Goal: Task Accomplishment & Management: Complete application form

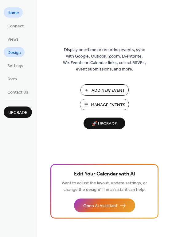
click at [17, 52] on span "Design" at bounding box center [14, 53] width 14 height 6
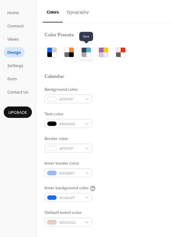
click at [82, 51] on div at bounding box center [84, 50] width 5 height 5
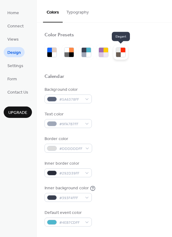
click at [119, 49] on div at bounding box center [118, 50] width 5 height 5
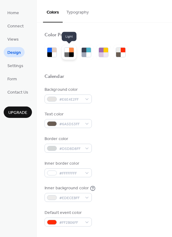
click at [71, 52] on div at bounding box center [71, 50] width 5 height 5
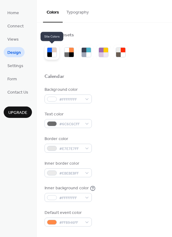
click at [53, 56] on div at bounding box center [54, 54] width 5 height 5
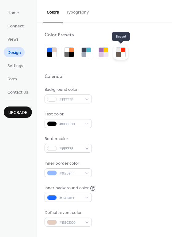
click at [125, 54] on div at bounding box center [123, 54] width 5 height 5
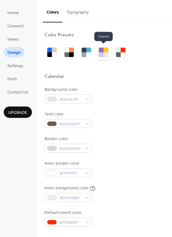
click at [104, 55] on div at bounding box center [106, 54] width 5 height 5
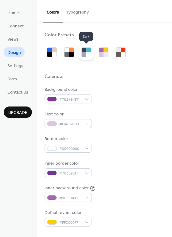
click at [86, 56] on div at bounding box center [84, 54] width 5 height 5
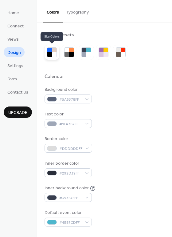
click at [51, 54] on div at bounding box center [49, 54] width 5 height 5
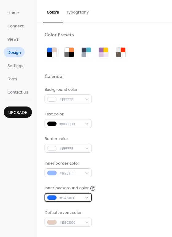
click at [87, 198] on div "#1A6AFF" at bounding box center [68, 197] width 47 height 9
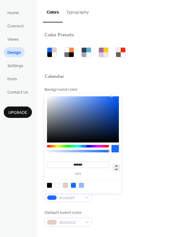
click at [119, 168] on icon at bounding box center [116, 167] width 7 height 7
type input "**"
click at [75, 186] on div at bounding box center [73, 185] width 5 height 5
click at [115, 151] on div at bounding box center [115, 148] width 7 height 7
click at [115, 150] on div at bounding box center [115, 148] width 7 height 7
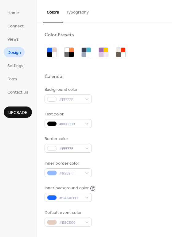
click at [141, 87] on div "Background color #FFFFFF" at bounding box center [105, 95] width 120 height 17
click at [74, 55] on div at bounding box center [69, 52] width 10 height 10
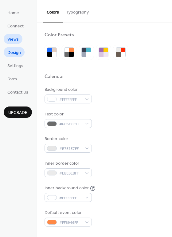
click at [13, 38] on span "Views" at bounding box center [12, 39] width 11 height 6
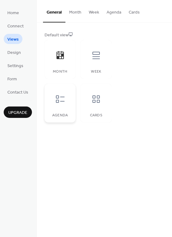
click at [63, 105] on div at bounding box center [60, 99] width 18 height 18
click at [97, 67] on div "Week" at bounding box center [96, 59] width 31 height 39
click at [59, 62] on div at bounding box center [60, 55] width 18 height 18
click at [96, 57] on icon at bounding box center [96, 55] width 7 height 7
click at [20, 53] on span "Design" at bounding box center [14, 53] width 14 height 6
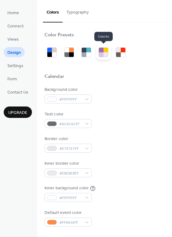
click at [103, 55] on div at bounding box center [101, 54] width 5 height 5
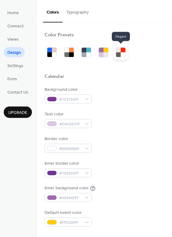
click at [119, 52] on div at bounding box center [118, 54] width 5 height 5
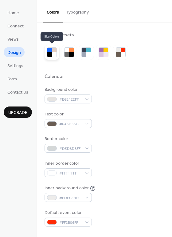
click at [54, 51] on div at bounding box center [54, 50] width 5 height 5
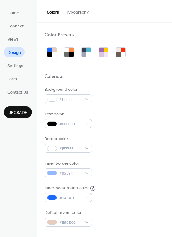
click at [84, 15] on button "Typography" at bounding box center [78, 11] width 30 height 22
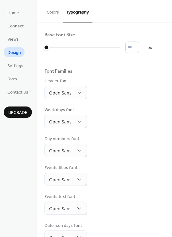
click at [53, 13] on button "Colors" at bounding box center [53, 11] width 20 height 22
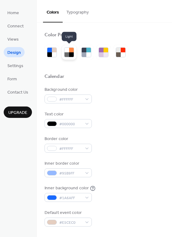
click at [68, 54] on div at bounding box center [67, 54] width 5 height 5
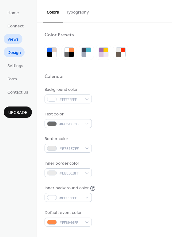
click at [21, 36] on link "Views" at bounding box center [13, 39] width 19 height 10
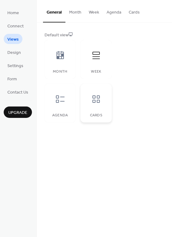
click at [101, 107] on div at bounding box center [96, 99] width 18 height 18
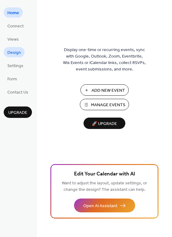
click at [23, 50] on link "Design" at bounding box center [14, 52] width 21 height 10
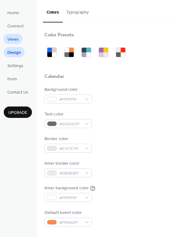
click at [14, 43] on span "Views" at bounding box center [12, 39] width 11 height 6
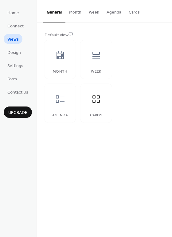
click at [73, 14] on button "Month" at bounding box center [76, 11] width 20 height 22
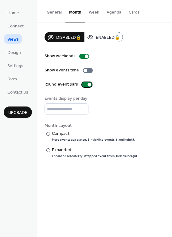
click at [88, 84] on div at bounding box center [90, 85] width 4 height 4
click at [47, 133] on div at bounding box center [49, 134] width 4 height 4
click at [49, 149] on div at bounding box center [49, 150] width 4 height 4
click at [49, 134] on div at bounding box center [49, 134] width 4 height 4
click at [50, 149] on div "​" at bounding box center [48, 150] width 6 height 6
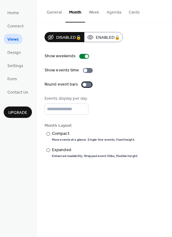
click at [83, 84] on div at bounding box center [85, 85] width 4 height 4
click at [89, 85] on div at bounding box center [90, 85] width 4 height 4
click at [86, 84] on div at bounding box center [87, 84] width 10 height 5
click at [120, 13] on button "Agenda" at bounding box center [114, 11] width 22 height 22
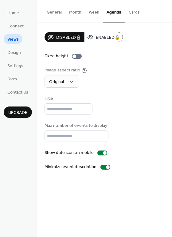
click at [135, 16] on button "Cards" at bounding box center [134, 11] width 18 height 22
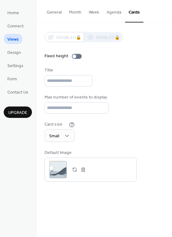
click at [98, 12] on button "Week" at bounding box center [94, 11] width 18 height 22
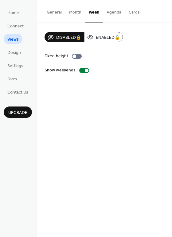
click at [67, 13] on button "Month" at bounding box center [76, 11] width 20 height 22
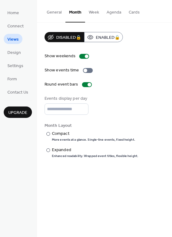
click at [47, 13] on button "General" at bounding box center [54, 11] width 22 height 22
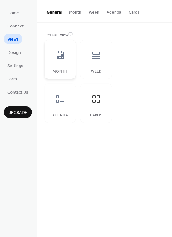
click at [59, 56] on icon at bounding box center [60, 55] width 7 height 8
click at [67, 100] on div at bounding box center [60, 99] width 18 height 18
click at [25, 16] on ul "Home Connect Views Design Settings Form Contact Us" at bounding box center [18, 52] width 28 height 90
click at [24, 14] on ul "Home Connect Views Design Settings Form Contact Us" at bounding box center [18, 52] width 28 height 90
click at [15, 12] on span "Home" at bounding box center [13, 13] width 12 height 6
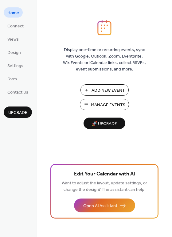
click at [105, 88] on span "Add New Event" at bounding box center [109, 90] width 34 height 6
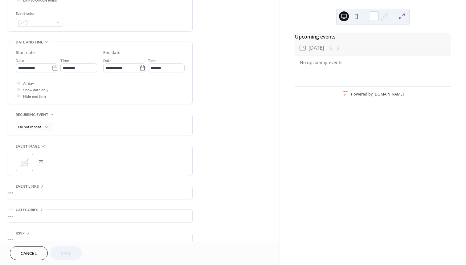
scroll to position [170, 0]
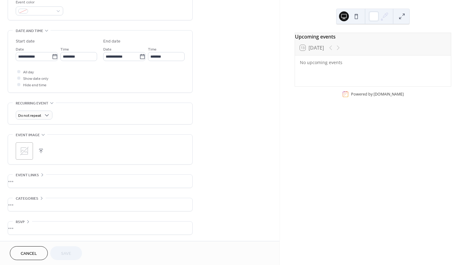
click at [25, 184] on div "•••" at bounding box center [100, 181] width 184 height 13
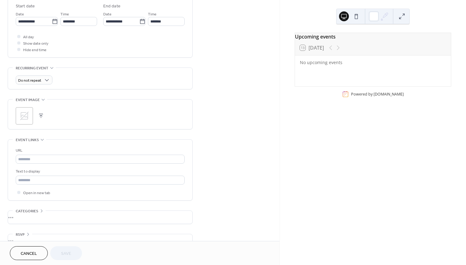
scroll to position [218, 0]
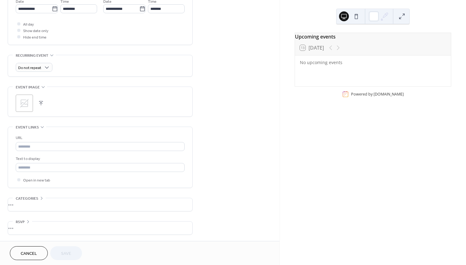
click at [35, 230] on div "•••" at bounding box center [100, 227] width 184 height 13
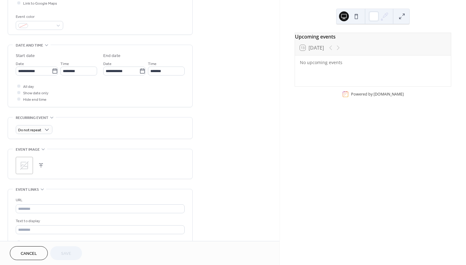
scroll to position [0, 0]
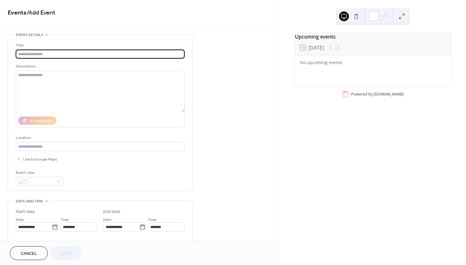
click at [46, 54] on input "text" at bounding box center [100, 54] width 169 height 9
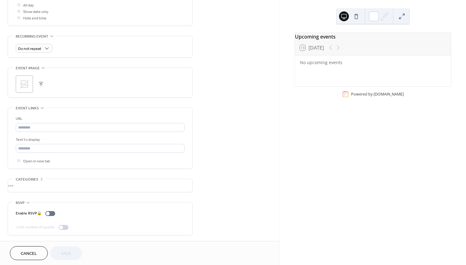
scroll to position [238, 0]
click at [39, 178] on div "•••" at bounding box center [100, 184] width 184 height 13
click at [40, 179] on icon at bounding box center [41, 178] width 5 height 5
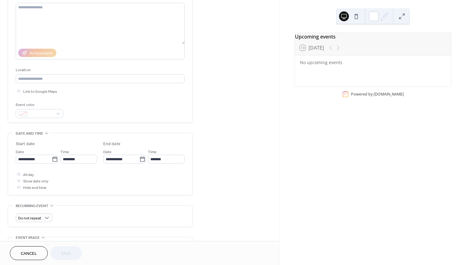
scroll to position [0, 0]
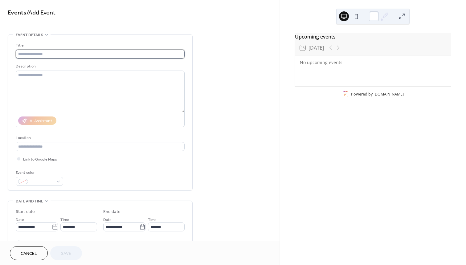
click at [53, 51] on input "text" at bounding box center [100, 54] width 169 height 9
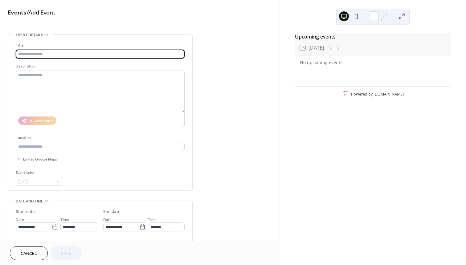
paste input "**********"
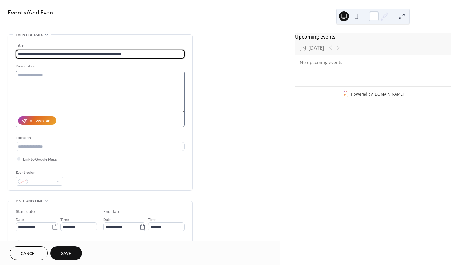
type input "**********"
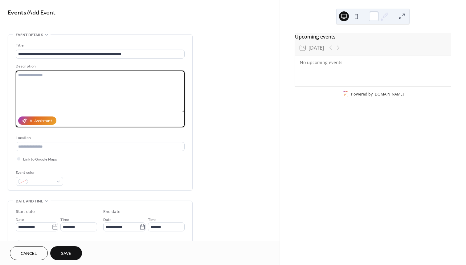
click at [71, 81] on textarea at bounding box center [100, 91] width 169 height 41
paste textarea "**********"
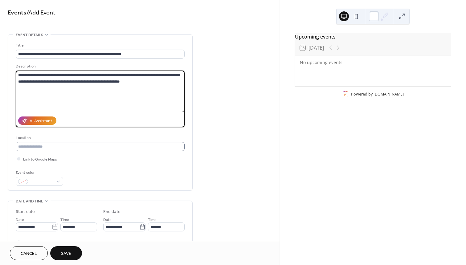
type textarea "**********"
click at [58, 147] on input "text" at bounding box center [100, 146] width 169 height 9
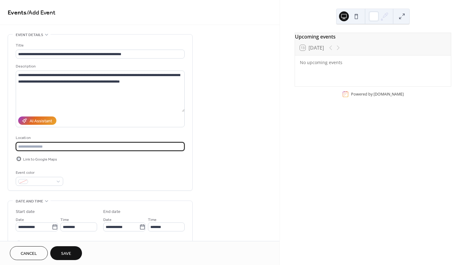
click at [20, 159] on div at bounding box center [18, 158] width 3 height 3
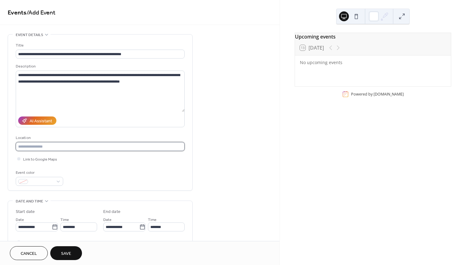
click at [41, 148] on input "text" at bounding box center [100, 146] width 169 height 9
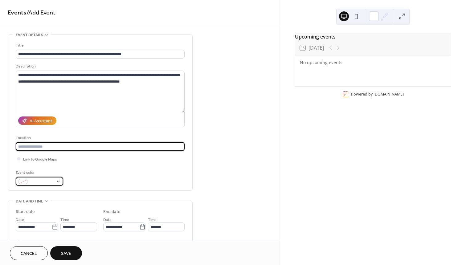
click at [60, 180] on div at bounding box center [39, 181] width 47 height 9
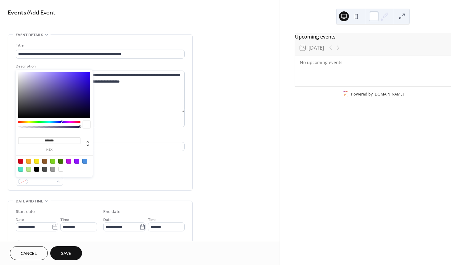
click at [77, 160] on div at bounding box center [76, 161] width 5 height 5
type input "*******"
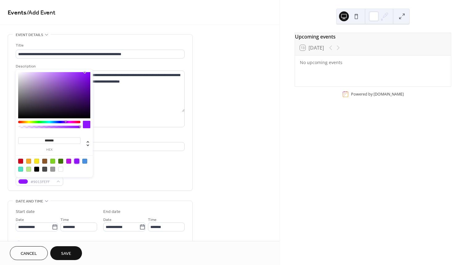
click at [118, 163] on div "**********" at bounding box center [100, 114] width 169 height 144
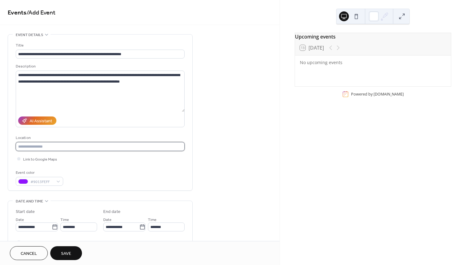
click at [40, 145] on input "text" at bounding box center [100, 146] width 169 height 9
click at [124, 172] on div "Event color #9013FEFF" at bounding box center [100, 177] width 169 height 16
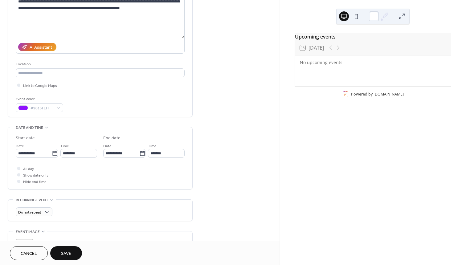
scroll to position [75, 0]
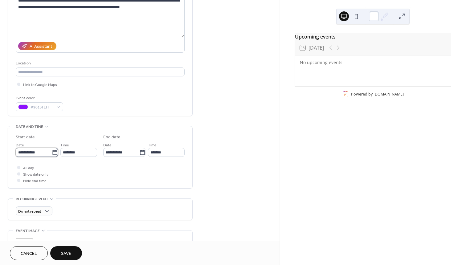
click at [40, 151] on input "**********" at bounding box center [34, 152] width 36 height 9
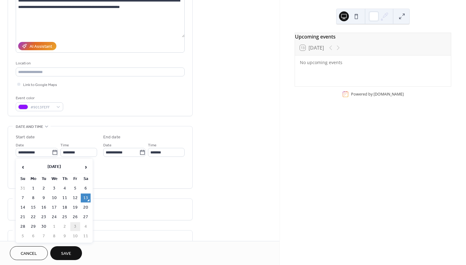
click at [75, 224] on td "3" at bounding box center [75, 226] width 10 height 9
type input "**********"
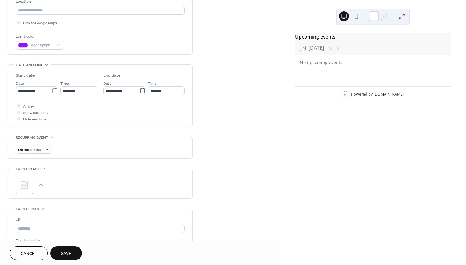
scroll to position [166, 0]
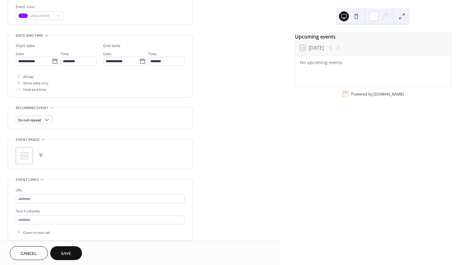
click at [26, 156] on icon at bounding box center [24, 155] width 9 height 9
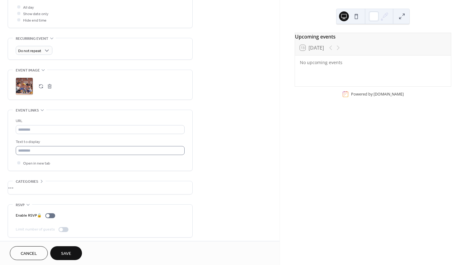
scroll to position [238, 0]
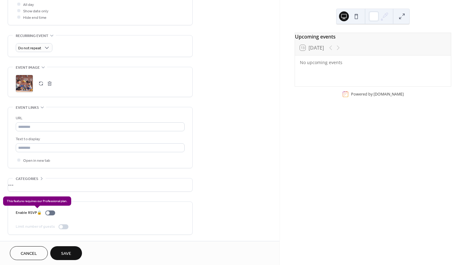
click at [47, 213] on div "Enable RSVP 🔒" at bounding box center [37, 212] width 42 height 6
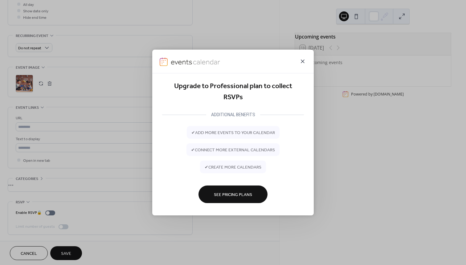
click at [301, 63] on icon at bounding box center [302, 61] width 7 height 7
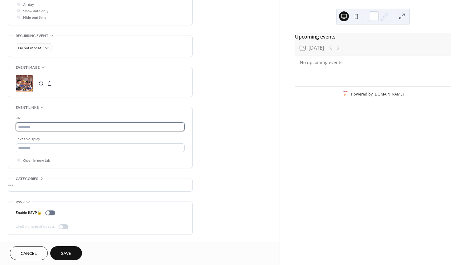
click at [49, 128] on input "text" at bounding box center [100, 126] width 169 height 9
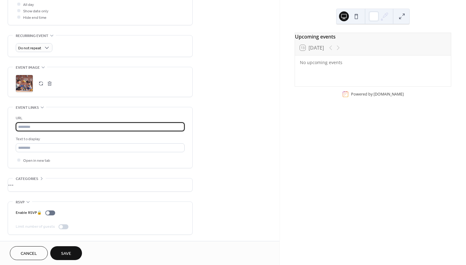
paste input "**********"
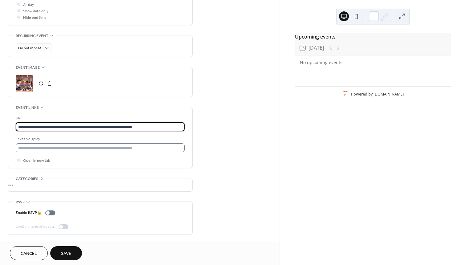
type input "**********"
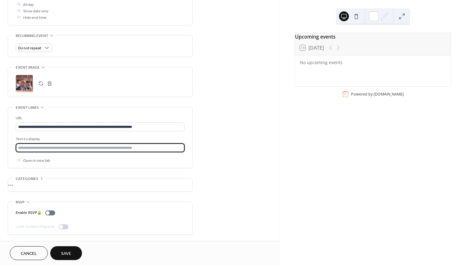
click at [100, 147] on input "text" at bounding box center [100, 147] width 169 height 9
type input "*********"
click at [68, 255] on span "Save" at bounding box center [66, 253] width 10 height 6
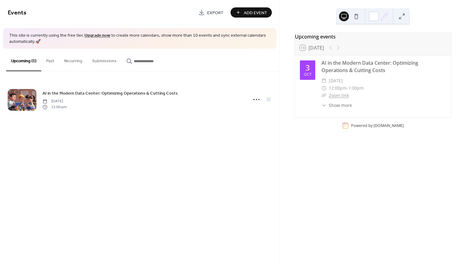
click at [264, 14] on span "Add Event" at bounding box center [255, 13] width 23 height 6
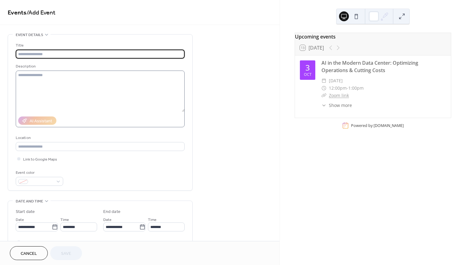
paste input "**********"
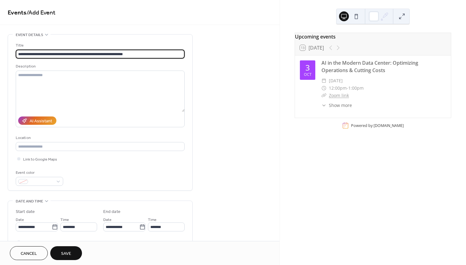
type input "**********"
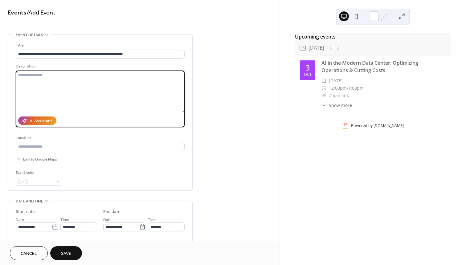
click at [61, 97] on textarea at bounding box center [100, 91] width 169 height 41
paste textarea "**********"
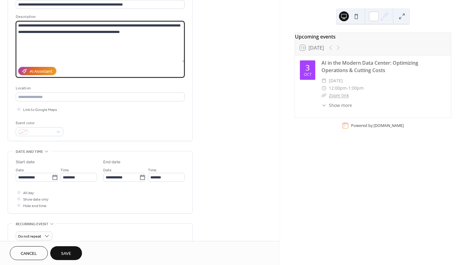
scroll to position [73, 0]
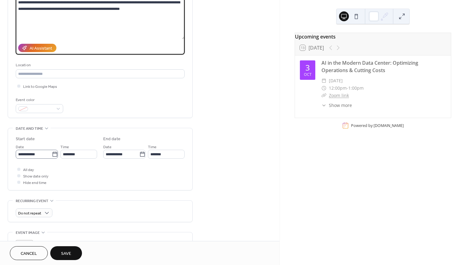
type textarea "**********"
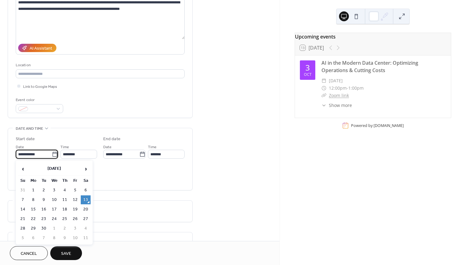
click at [39, 155] on input "**********" at bounding box center [34, 154] width 36 height 9
click at [76, 235] on td "10" at bounding box center [75, 237] width 10 height 9
type input "**********"
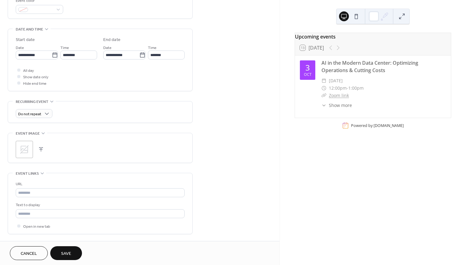
scroll to position [179, 0]
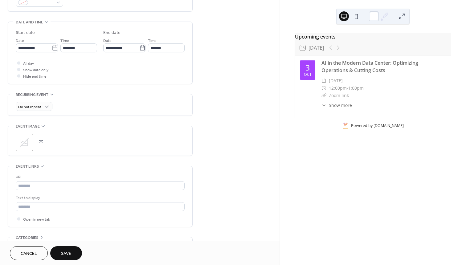
click at [14, 143] on div ";" at bounding box center [100, 141] width 184 height 30
click at [21, 141] on icon at bounding box center [24, 142] width 9 height 9
click at [51, 187] on input "text" at bounding box center [100, 185] width 169 height 9
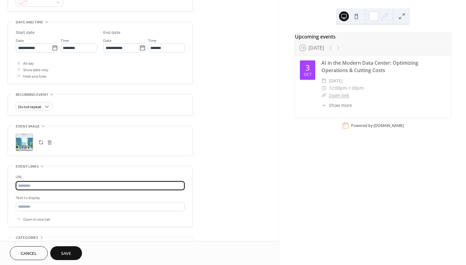
type input "**********"
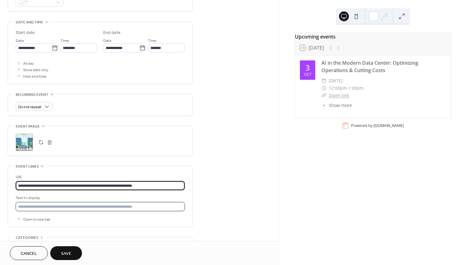
click at [108, 210] on input "text" at bounding box center [100, 206] width 169 height 9
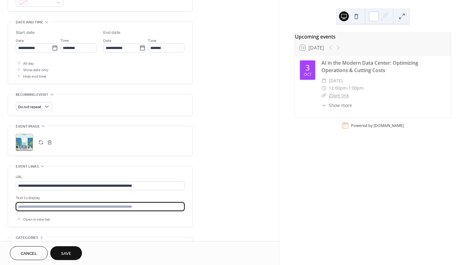
type input "*********"
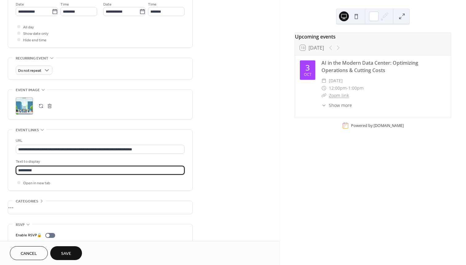
scroll to position [238, 0]
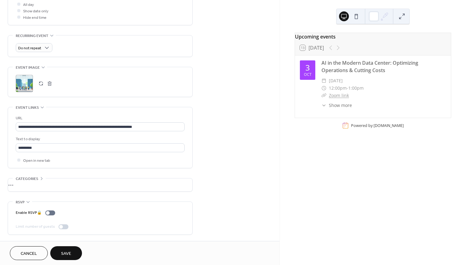
click at [76, 252] on button "Save" at bounding box center [66, 253] width 32 height 14
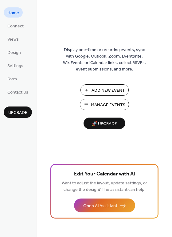
click at [108, 103] on span "Manage Events" at bounding box center [108, 105] width 34 height 6
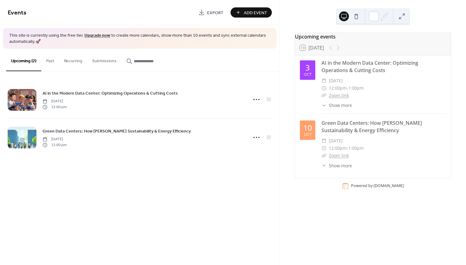
click at [248, 13] on span "Add Event" at bounding box center [255, 13] width 23 height 6
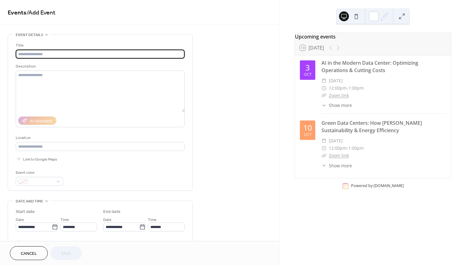
paste input "**********"
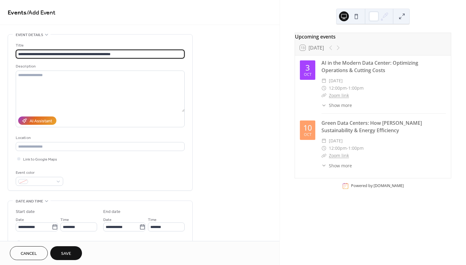
type input "**********"
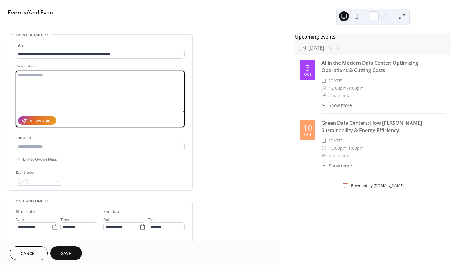
click at [61, 82] on textarea at bounding box center [100, 91] width 169 height 41
paste textarea "**********"
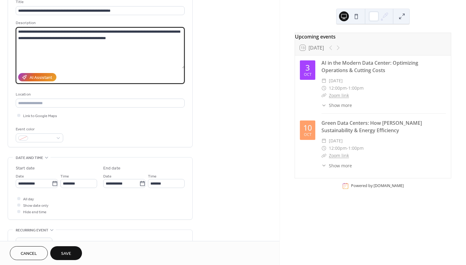
scroll to position [49, 0]
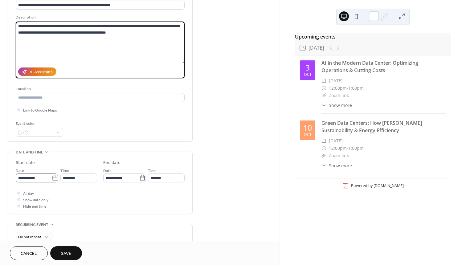
type textarea "**********"
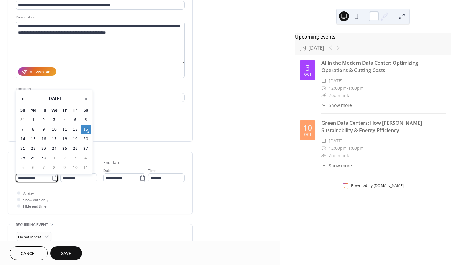
click at [39, 178] on input "**********" at bounding box center [34, 177] width 36 height 9
click at [86, 98] on span "›" at bounding box center [85, 98] width 9 height 12
click at [75, 140] on td "17" at bounding box center [75, 139] width 10 height 9
type input "**********"
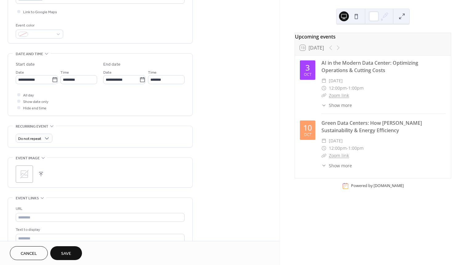
scroll to position [153, 0]
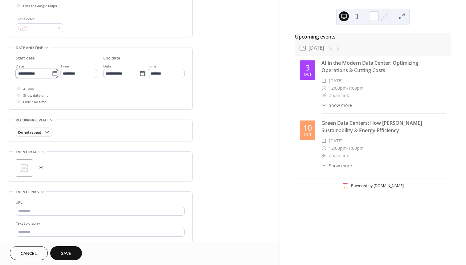
click at [36, 76] on input "**********" at bounding box center [34, 73] width 36 height 9
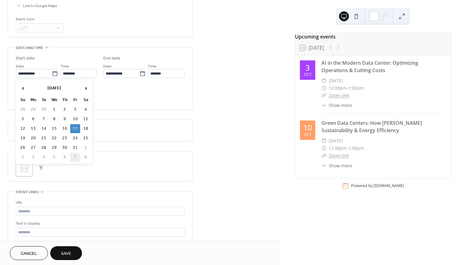
click at [75, 156] on td "7" at bounding box center [75, 157] width 10 height 9
type input "**********"
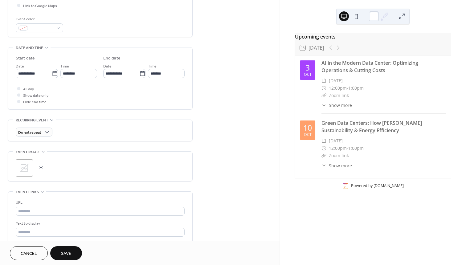
click at [25, 168] on icon at bounding box center [24, 168] width 10 height 10
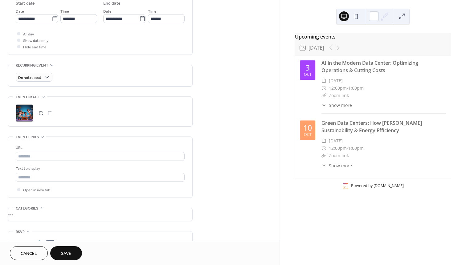
scroll to position [238, 0]
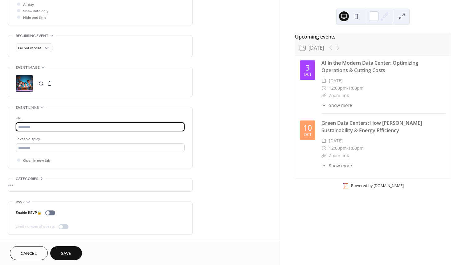
click at [81, 125] on input "text" at bounding box center [100, 126] width 169 height 9
type input "**********"
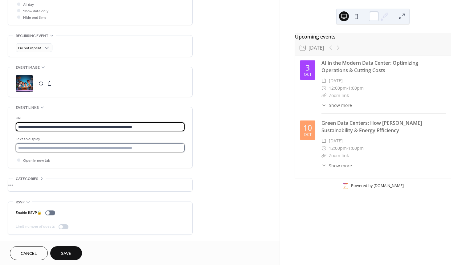
click at [75, 148] on input "text" at bounding box center [100, 147] width 169 height 9
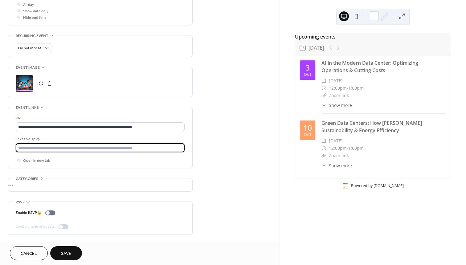
type input "*********"
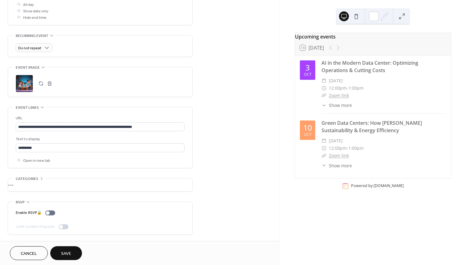
click at [69, 252] on span "Save" at bounding box center [66, 253] width 10 height 6
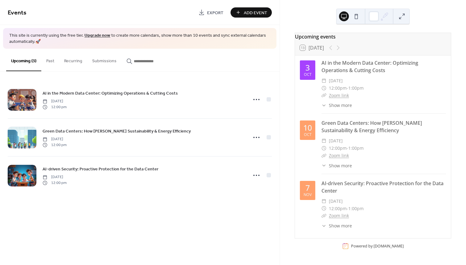
click at [356, 17] on button at bounding box center [356, 16] width 10 height 10
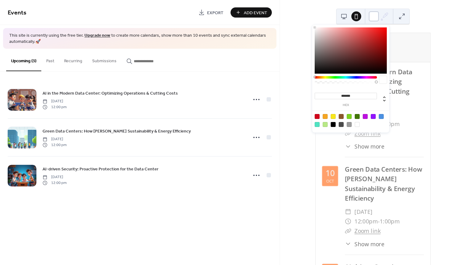
click at [369, 17] on div at bounding box center [374, 16] width 10 height 10
click at [357, 117] on div at bounding box center [356, 116] width 5 height 5
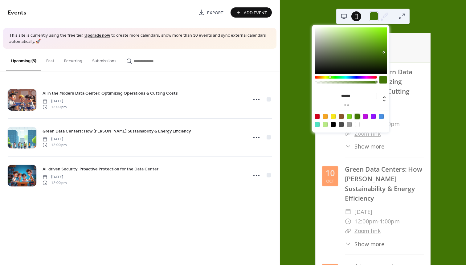
click at [366, 116] on div at bounding box center [365, 116] width 5 height 5
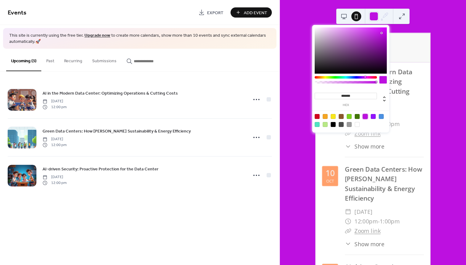
click at [333, 114] on div at bounding box center [332, 116] width 5 height 5
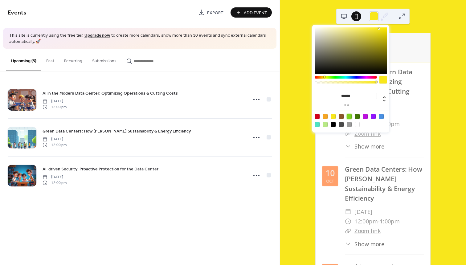
click at [349, 116] on div at bounding box center [348, 116] width 5 height 5
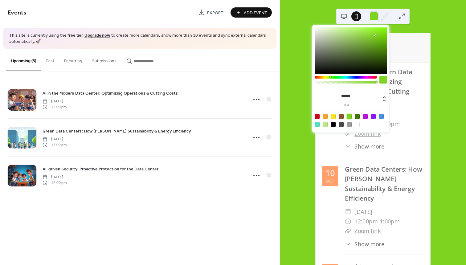
click at [358, 117] on div at bounding box center [356, 116] width 5 height 5
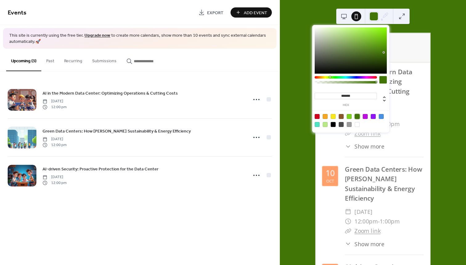
click at [383, 116] on div at bounding box center [381, 116] width 5 height 5
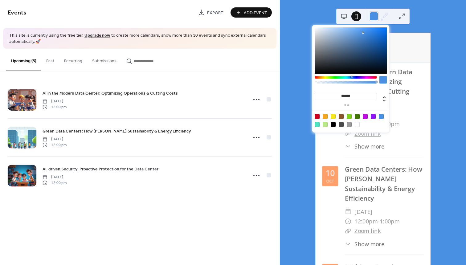
click at [358, 124] on div at bounding box center [356, 124] width 5 height 5
type input "*******"
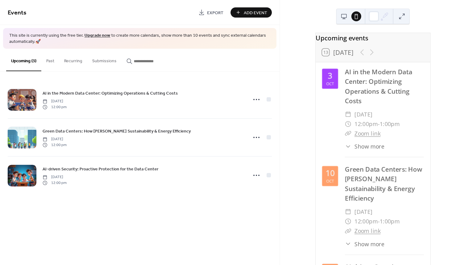
click at [341, 13] on button at bounding box center [344, 16] width 10 height 10
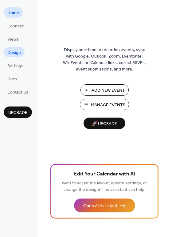
click at [21, 51] on link "Design" at bounding box center [14, 52] width 21 height 10
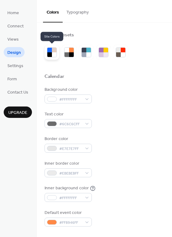
click at [55, 53] on div at bounding box center [54, 54] width 5 height 5
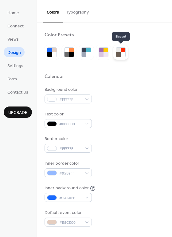
click at [124, 50] on div at bounding box center [123, 50] width 5 height 5
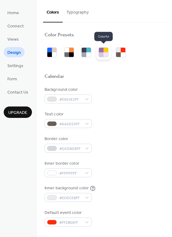
click at [102, 52] on div at bounding box center [101, 54] width 5 height 5
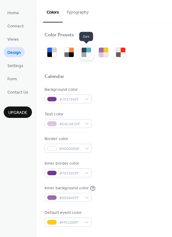
click at [86, 54] on div at bounding box center [84, 54] width 5 height 5
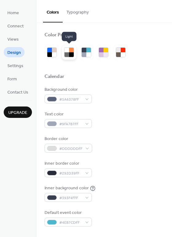
click at [69, 57] on div at bounding box center [71, 54] width 5 height 5
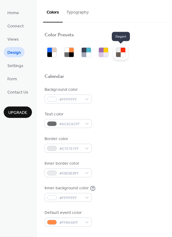
click at [125, 56] on div at bounding box center [123, 54] width 5 height 5
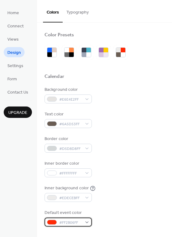
click at [85, 222] on div "#FF2B06FF" at bounding box center [68, 222] width 47 height 9
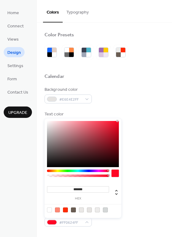
type input "*******"
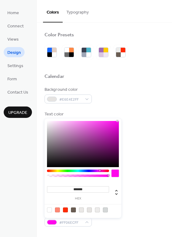
drag, startPoint x: 50, startPoint y: 171, endPoint x: 100, endPoint y: 172, distance: 49.9
click at [100, 172] on div at bounding box center [78, 175] width 62 height 10
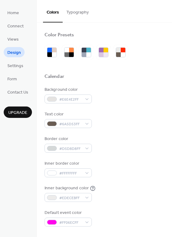
click at [158, 156] on div "Background color #E6E4E2FF Text color #6A5D53FF Border color #D5D8D8FF Inner bo…" at bounding box center [105, 157] width 120 height 140
click at [51, 222] on div at bounding box center [52, 222] width 10 height 5
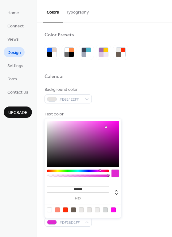
click at [106, 127] on div at bounding box center [83, 144] width 72 height 46
click at [106, 172] on div at bounding box center [78, 175] width 62 height 10
click at [114, 174] on div at bounding box center [115, 173] width 7 height 7
click at [113, 211] on div at bounding box center [113, 210] width 5 height 5
type input "*******"
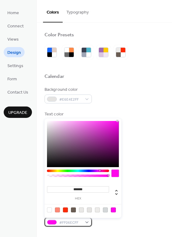
click at [52, 220] on div at bounding box center [52, 222] width 10 height 5
click at [132, 124] on div "Text color #6A5D53FF" at bounding box center [105, 119] width 120 height 17
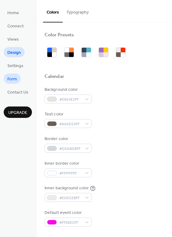
click at [13, 80] on span "Form" at bounding box center [12, 79] width 10 height 6
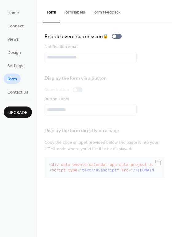
click at [73, 14] on button "Form labels" at bounding box center [74, 11] width 29 height 22
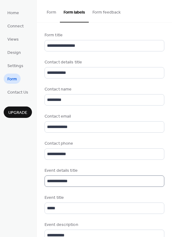
scroll to position [1, 0]
click at [54, 14] on button "Form" at bounding box center [51, 11] width 17 height 22
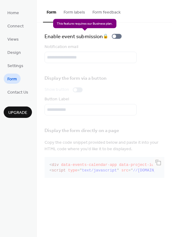
click at [114, 36] on div "Enable event submission 🔒" at bounding box center [85, 36] width 80 height 9
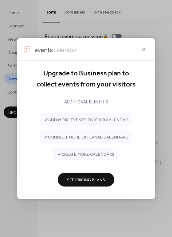
click at [141, 50] on icon at bounding box center [143, 49] width 7 height 7
